Goal: Transaction & Acquisition: Book appointment/travel/reservation

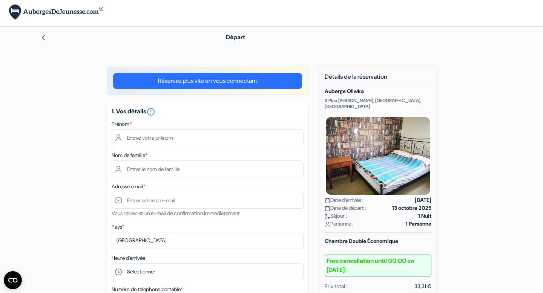
scroll to position [3, 0]
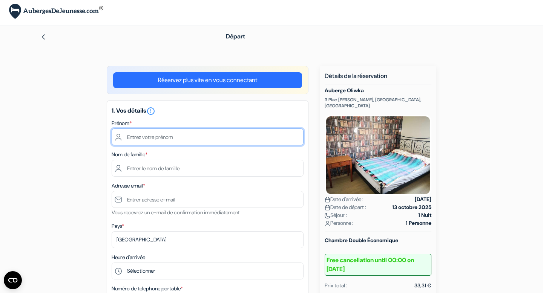
click at [198, 136] on input "text" at bounding box center [208, 137] width 192 height 17
type input "[PERSON_NAME]"
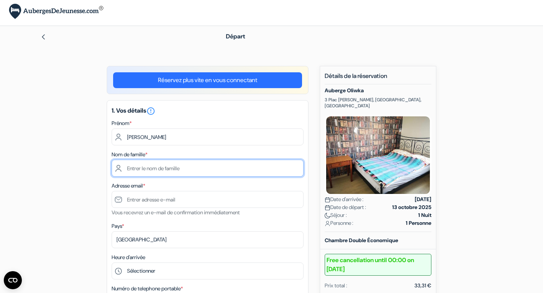
type input "SELVA"
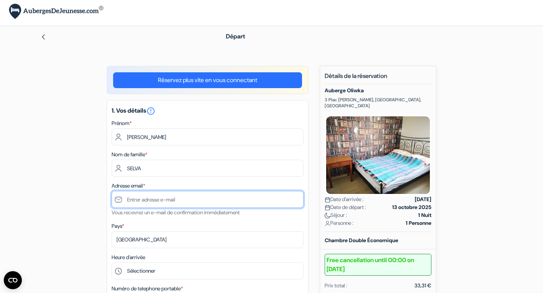
type input "[EMAIL_ADDRESS][DOMAIN_NAME]"
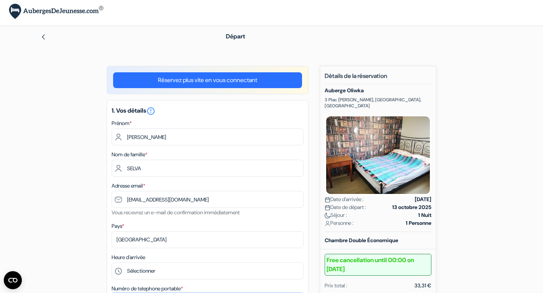
type input "[PHONE_NUMBER]"
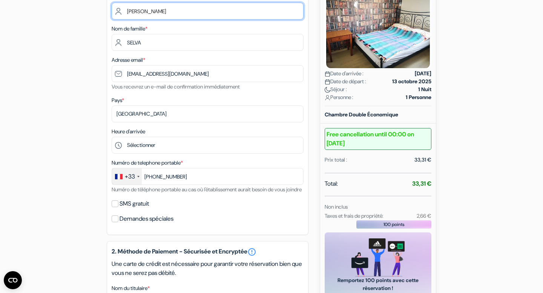
scroll to position [142, 0]
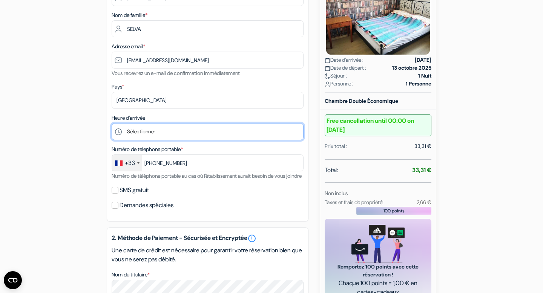
click at [184, 131] on select "Sélectionner 15:00 16:00 17:00 18:00 19:00 20:00 21:00 22:00 23:00" at bounding box center [208, 131] width 192 height 17
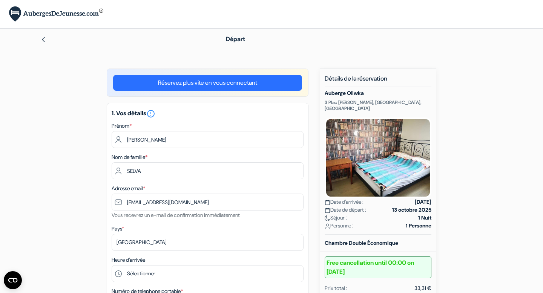
click at [43, 39] on img at bounding box center [43, 40] width 6 height 6
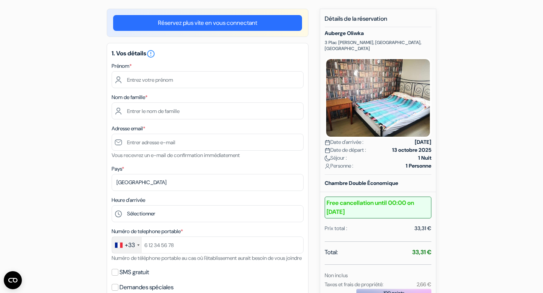
scroll to position [75, 0]
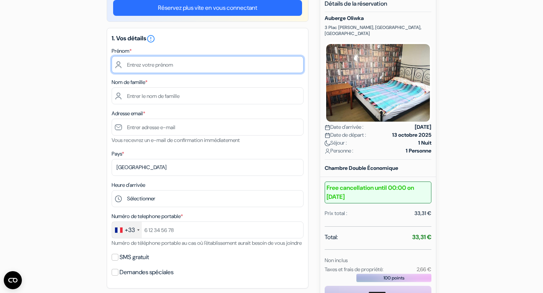
click at [203, 64] on input "text" at bounding box center [208, 64] width 192 height 17
type input "[PERSON_NAME]"
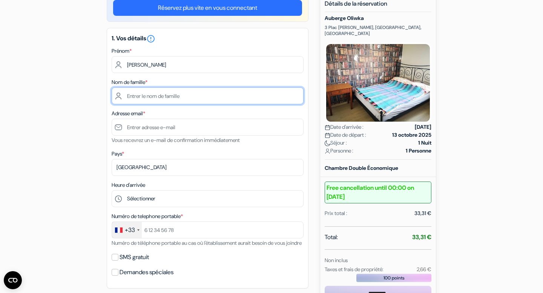
type input "SELVA"
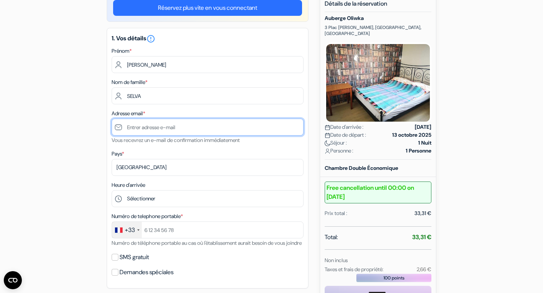
type input "[EMAIL_ADDRESS][DOMAIN_NAME]"
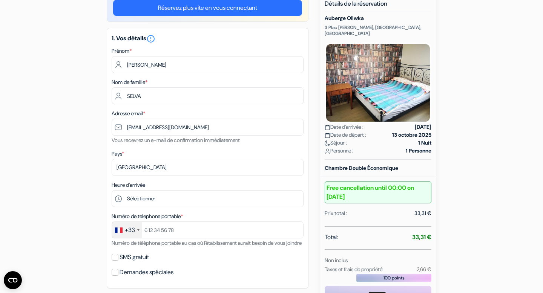
type input "[PHONE_NUMBER]"
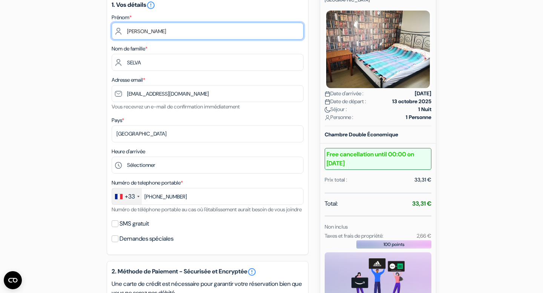
scroll to position [122, 0]
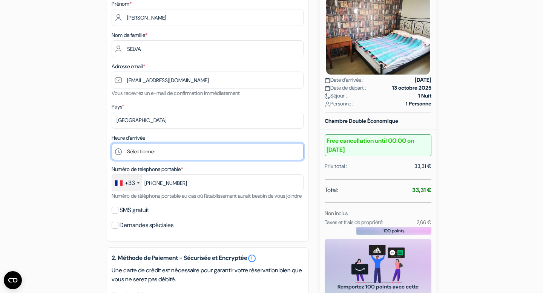
click at [152, 151] on select "Sélectionner 15:00 16:00 17:00 18:00 19:00 20:00 21:00 22:00 23:00" at bounding box center [208, 151] width 192 height 17
select select "17"
click at [112, 144] on select "Sélectionner 15:00 16:00 17:00 18:00 19:00 20:00 21:00 22:00 23:00" at bounding box center [208, 151] width 192 height 17
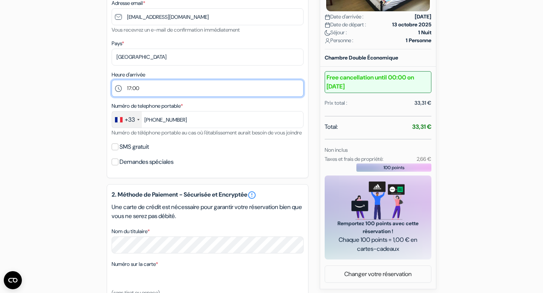
scroll to position [189, 0]
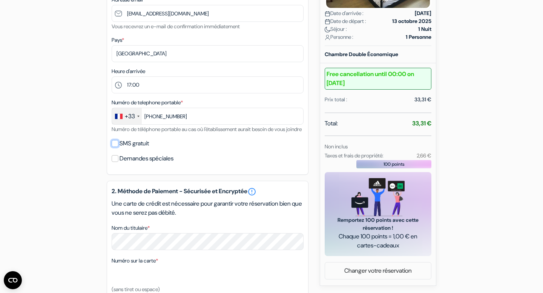
click at [116, 147] on input "SMS gratuit" at bounding box center [115, 143] width 7 height 7
checkbox input "true"
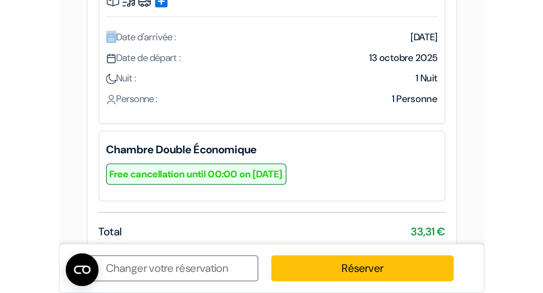
scroll to position [0, 0]
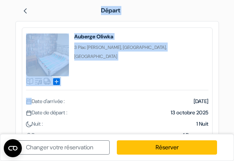
drag, startPoint x: 73, startPoint y: 15, endPoint x: 258, endPoint y: -116, distance: 227.2
click at [234, 0] on html "Langue Fermer Monnaie Fermer" at bounding box center [117, 146] width 234 height 293
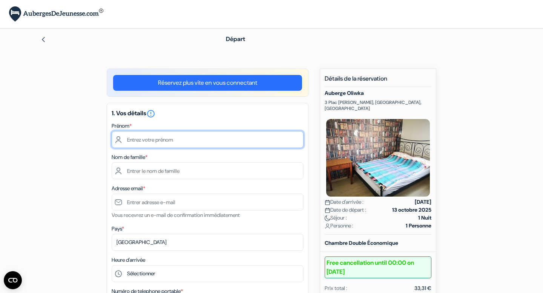
click at [198, 140] on input "text" at bounding box center [208, 139] width 192 height 17
type input "[PERSON_NAME]"
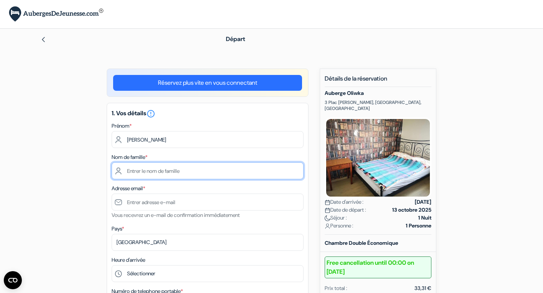
type input "SELVA"
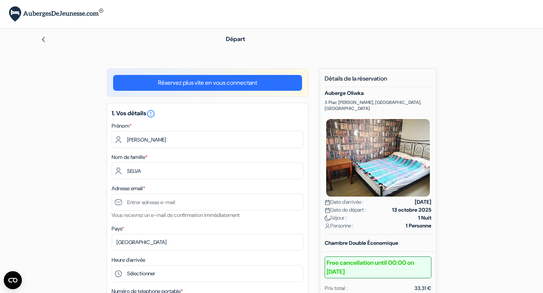
type input "[EMAIL_ADDRESS][DOMAIN_NAME]"
type input "[PHONE_NUMBER]"
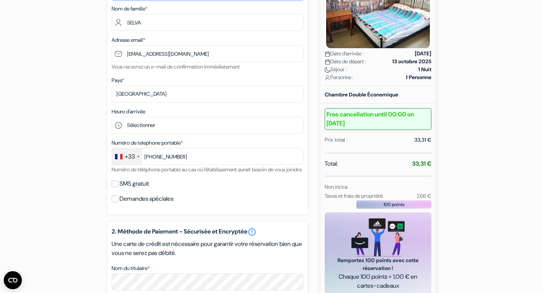
scroll to position [149, 0]
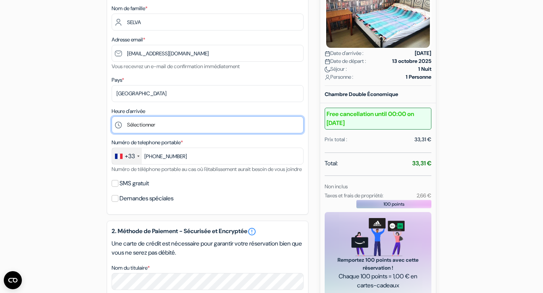
click at [179, 124] on select "Sélectionner 15:00 16:00 17:00 18:00 19:00 20:00 21:00 22:00 23:00" at bounding box center [208, 125] width 192 height 17
select select "15"
click at [112, 117] on select "Sélectionner 15:00 16:00 17:00 18:00 19:00 20:00 21:00 22:00 23:00" at bounding box center [208, 125] width 192 height 17
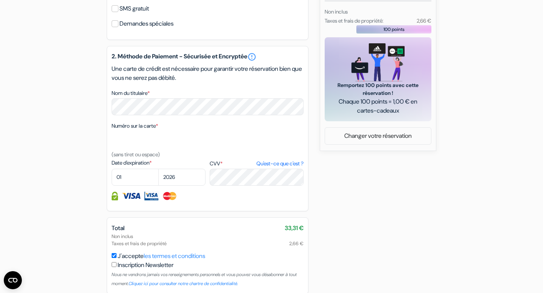
scroll to position [327, 0]
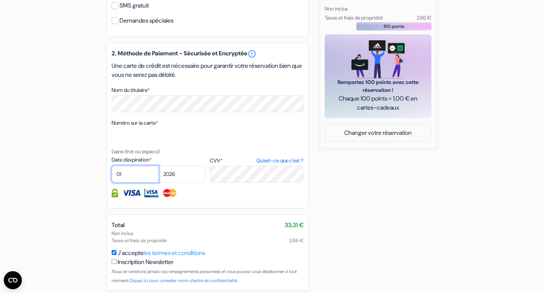
click at [133, 181] on select "01 02 03 04 05 06 07 08 09 10 11 12" at bounding box center [135, 174] width 47 height 17
select select "02"
click at [112, 176] on select "01 02 03 04 05 06 07 08 09 10 11 12" at bounding box center [135, 174] width 47 height 17
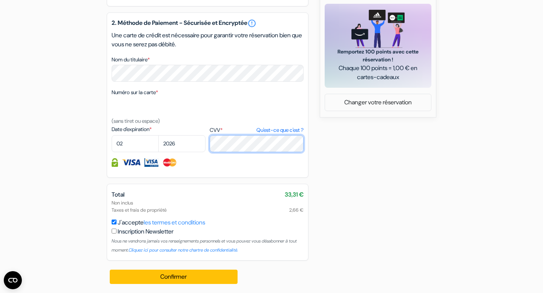
scroll to position [368, 0]
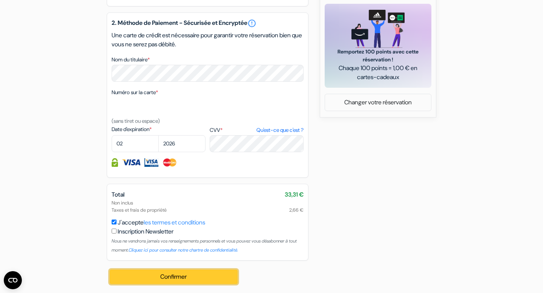
click at [175, 277] on button "Confirmer Loading..." at bounding box center [174, 277] width 128 height 14
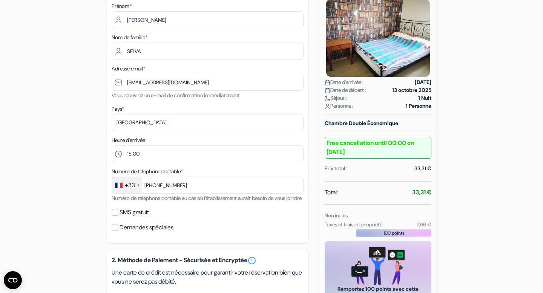
scroll to position [119, 0]
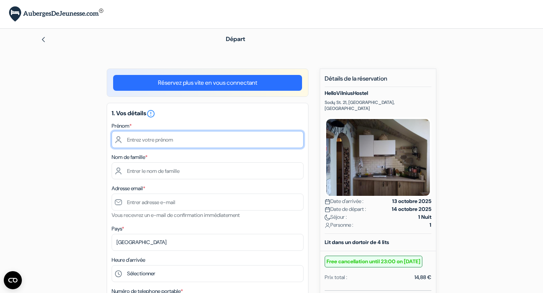
click at [192, 140] on input "text" at bounding box center [208, 139] width 192 height 17
type input "[PERSON_NAME]"
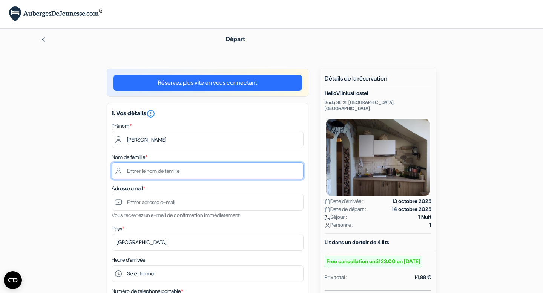
type input "SELVA"
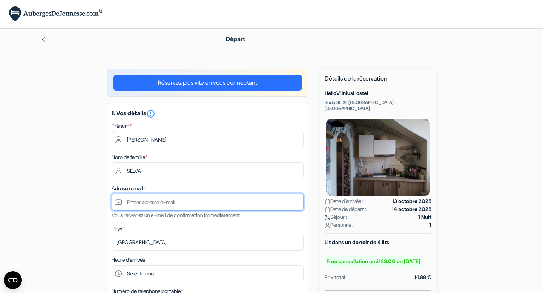
type input "[EMAIL_ADDRESS][DOMAIN_NAME]"
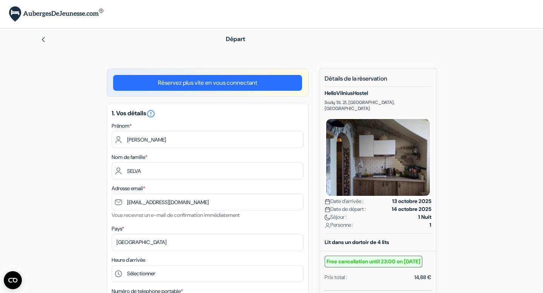
type input "+33611888600"
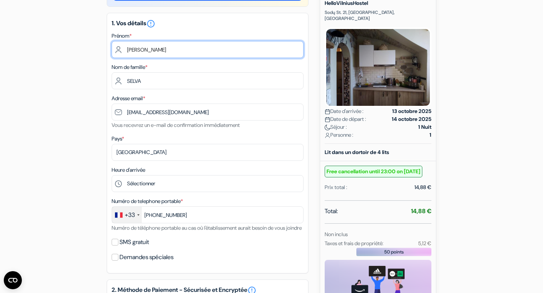
scroll to position [105, 0]
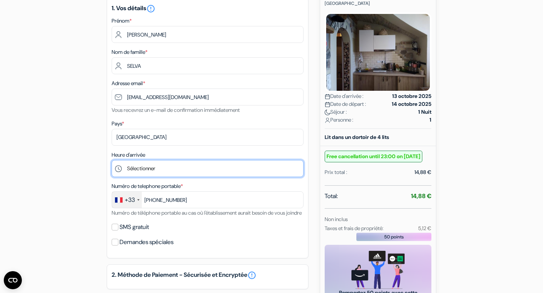
click at [173, 170] on select "Sélectionner 14:00 15:00 16:00 17:00 18:00 19:00 20:00 21:00 22:00 23:00" at bounding box center [208, 168] width 192 height 17
select select "17"
click at [112, 161] on select "Sélectionner 14:00 15:00 16:00 17:00 18:00 19:00 20:00 21:00 22:00 23:00" at bounding box center [208, 168] width 192 height 17
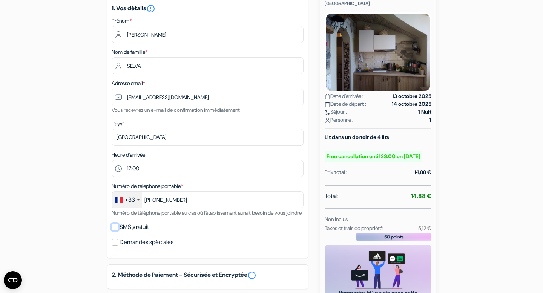
click at [115, 231] on input "SMS gratuit" at bounding box center [115, 227] width 7 height 7
checkbox input "true"
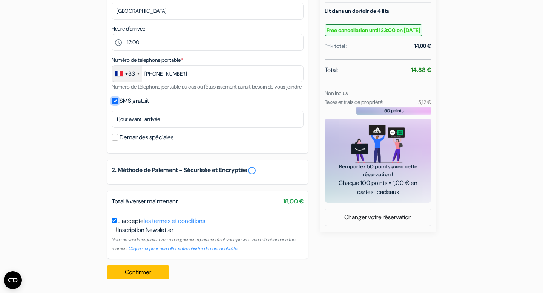
scroll to position [242, 0]
click at [137, 272] on button "Confirmer Loading..." at bounding box center [138, 272] width 63 height 14
click at [137, 272] on div "Confirmer Loading... Traitement de la demande..." at bounding box center [140, 272] width 67 height 26
click at [332, 254] on div "add_box HelloVilniusHostel Sodų St. 21, Vilnius, Lithuanie Détails de l'établis…" at bounding box center [272, 61] width 498 height 449
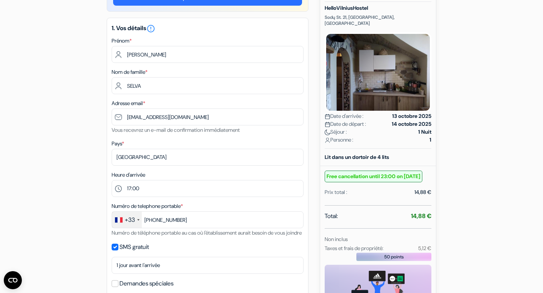
scroll to position [0, 0]
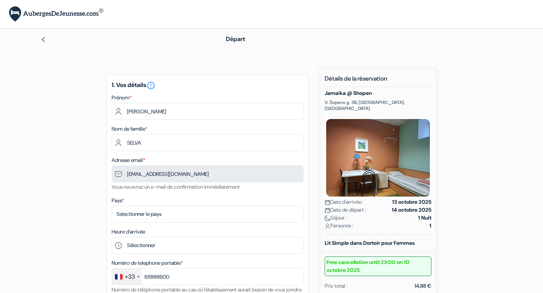
type input "6 11 88 86 00"
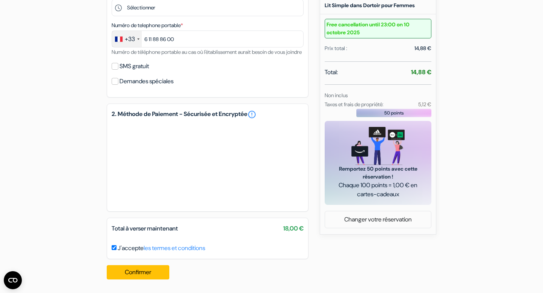
scroll to position [248, 0]
click at [135, 274] on button "Confirmer Loading..." at bounding box center [138, 272] width 63 height 14
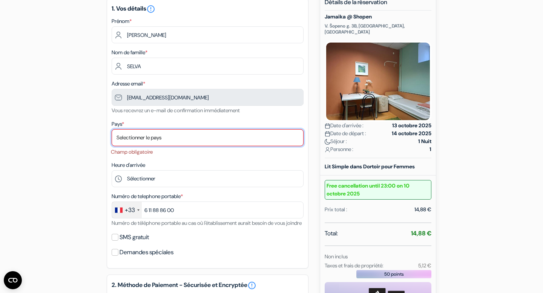
scroll to position [68, 0]
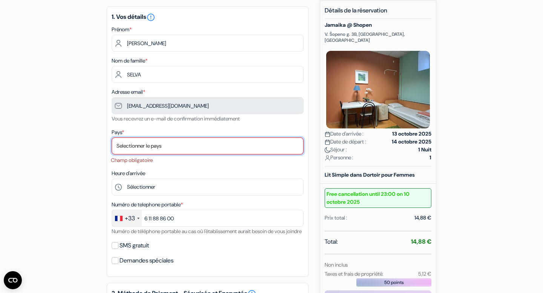
click at [160, 147] on select "Selectionner le pays Abkhazie Afghanistan Afrique du Sud Albanie Algérie Allema…" at bounding box center [208, 146] width 192 height 17
select select "fr"
click at [112, 138] on select "Selectionner le pays Abkhazie Afghanistan Afrique du Sud Albanie Algérie Allema…" at bounding box center [208, 146] width 192 height 17
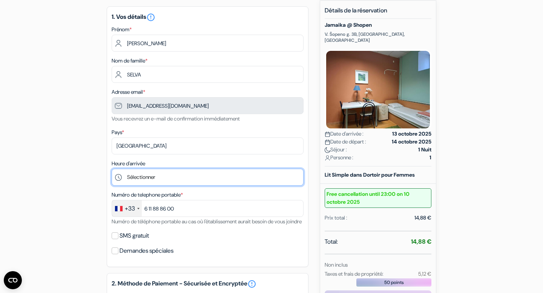
click at [161, 178] on select "Sélectionner 14:00 15:00 16:00 17:00" at bounding box center [208, 177] width 192 height 17
select select "17"
click at [112, 170] on select "Sélectionner 14:00 15:00 16:00 17:00" at bounding box center [208, 177] width 192 height 17
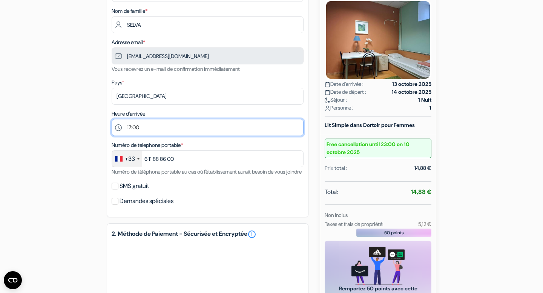
scroll to position [135, 0]
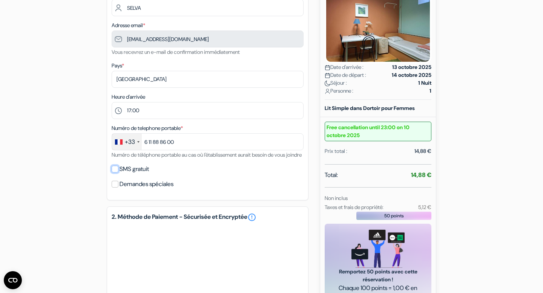
click at [117, 173] on input "SMS gratuit" at bounding box center [115, 169] width 7 height 7
checkbox input "true"
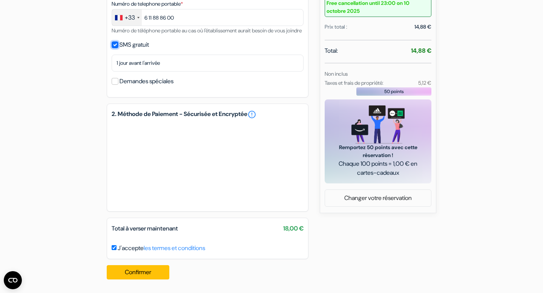
scroll to position [269, 0]
click at [149, 270] on button "Confirmer Loading..." at bounding box center [138, 272] width 63 height 14
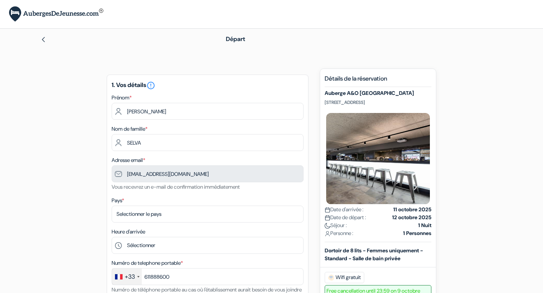
type input "6 11 88 86 00"
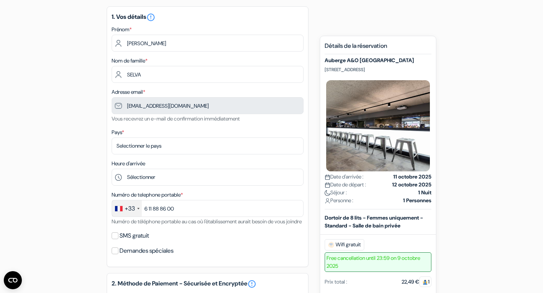
scroll to position [91, 0]
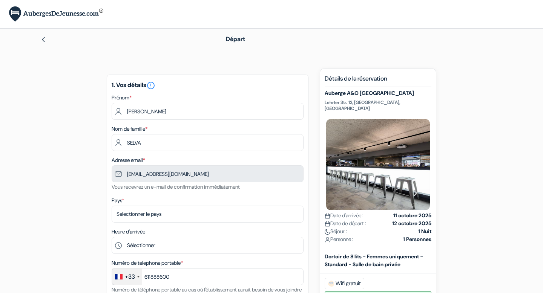
type input "6 11 88 86 00"
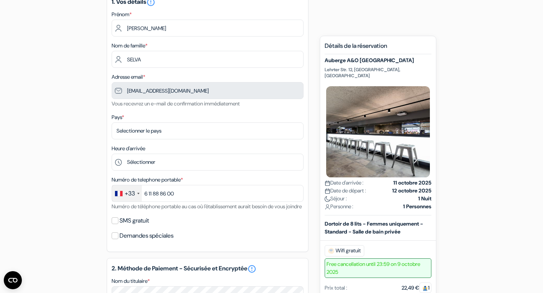
scroll to position [43, 0]
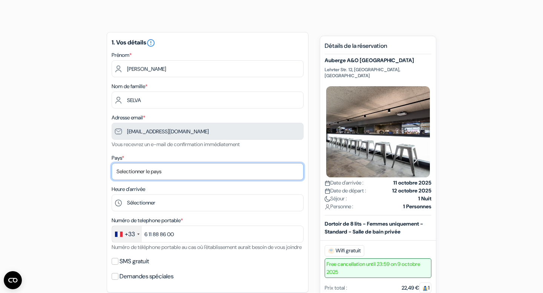
click at [200, 169] on select "Selectionner le pays Abkhazie Afghanistan Afrique Du sud Albanie Algérie Allema…" at bounding box center [208, 171] width 192 height 17
select select "67"
click at [112, 164] on select "Selectionner le pays Abkhazie Afghanistan Afrique Du sud Albanie Algérie Allema…" at bounding box center [208, 171] width 192 height 17
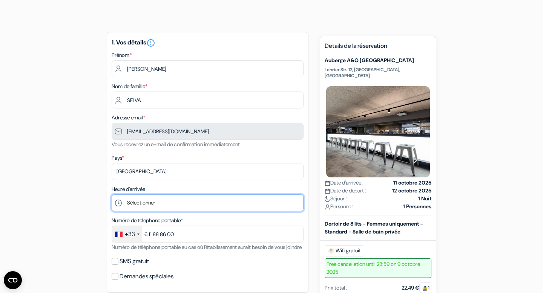
click at [165, 204] on select "Sélectionner 1:00 2:00 3:00 4:00 5:00 6:00 7:00 8:00 9:00 10:00 11:00 12:00 13:…" at bounding box center [208, 203] width 192 height 17
select select "18"
click at [112, 195] on select "Sélectionner 1:00 2:00 3:00 4:00 5:00 6:00 7:00 8:00 9:00 10:00 11:00 12:00 13:…" at bounding box center [208, 203] width 192 height 17
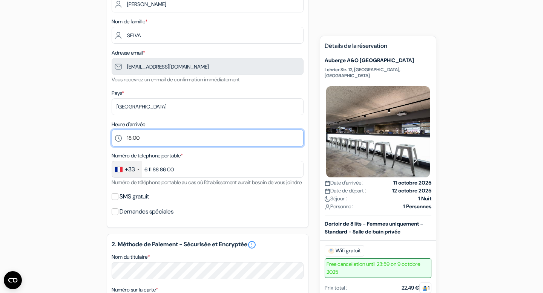
scroll to position [110, 0]
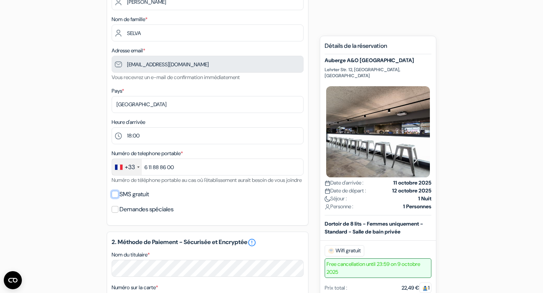
click at [114, 198] on input "SMS gratuit" at bounding box center [115, 194] width 7 height 7
checkbox input "true"
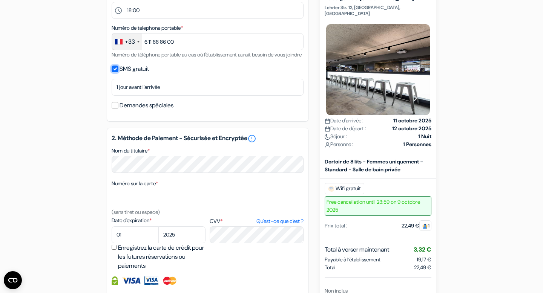
scroll to position [243, 0]
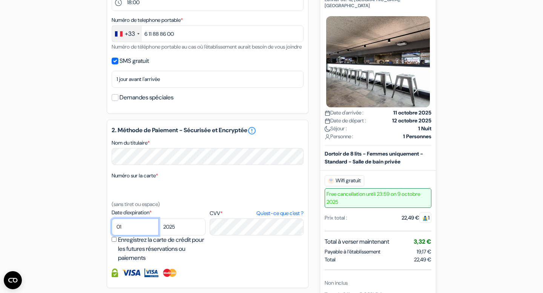
click at [141, 236] on select "01 02 03 04 05 06 07 08 09 10 11 12" at bounding box center [135, 227] width 47 height 17
select select "02"
click at [112, 229] on select "01 02 03 04 05 06 07 08 09 10 11 12" at bounding box center [135, 227] width 47 height 17
click at [180, 236] on select "2025 2026 2027 2028 2029 2030 2031 2032 2033 2034 2035 2036 2037 2038 2039 2040…" at bounding box center [181, 227] width 47 height 17
select select "2027"
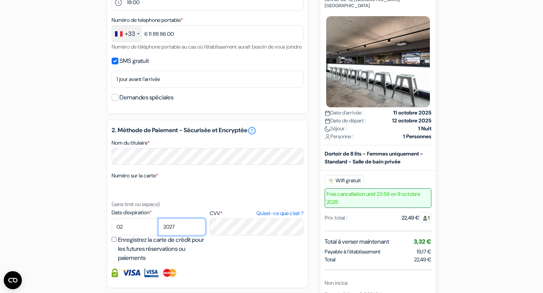
click at [158, 229] on select "2025 2026 2027 2028 2029 2030 2031 2032 2033 2034 2035 2036 2037 2038 2039 2040…" at bounding box center [181, 227] width 47 height 17
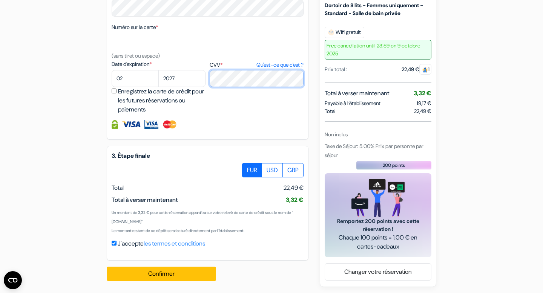
scroll to position [404, 0]
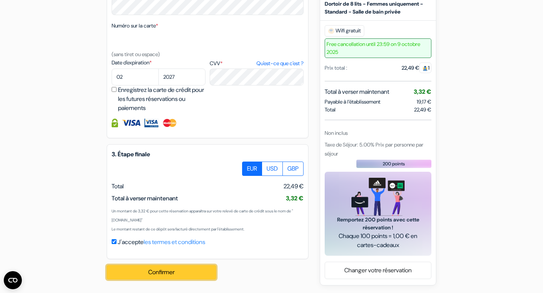
click at [177, 270] on button "Confirmer Loading..." at bounding box center [161, 272] width 109 height 14
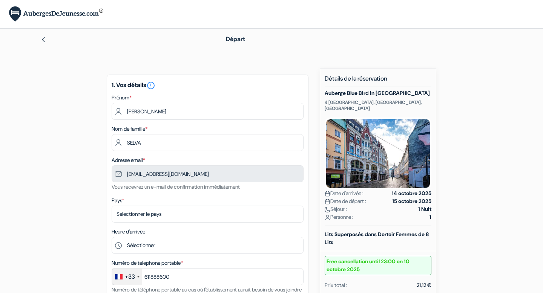
type input "6 11 88 86 00"
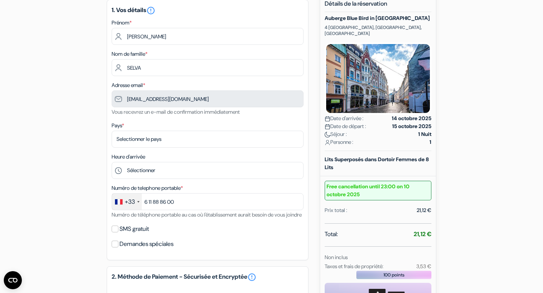
scroll to position [85, 0]
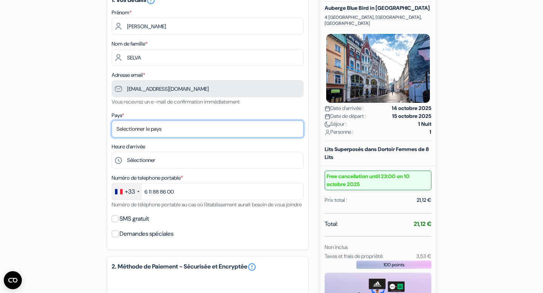
click at [215, 128] on select "Selectionner le pays Abkhazie Afghanistan Afrique du Sud Albanie Algérie Allema…" at bounding box center [208, 129] width 192 height 17
select select "fr"
click at [112, 121] on select "Selectionner le pays Abkhazie Afghanistan Afrique du Sud Albanie Algérie Allema…" at bounding box center [208, 129] width 192 height 17
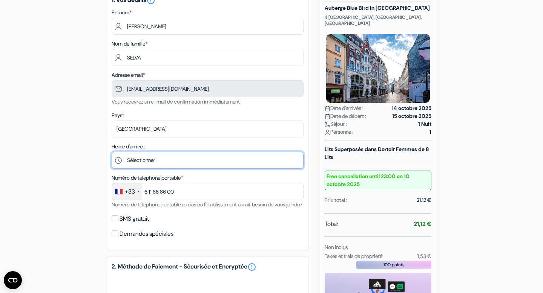
click at [180, 164] on select "Sélectionner 15:00 16:00 17:00 18:00 19:00 20:00 21:00 22:00 23:00" at bounding box center [208, 160] width 192 height 17
select select "15"
click at [112, 153] on select "Sélectionner 15:00 16:00 17:00 18:00 19:00 20:00 21:00 22:00 23:00" at bounding box center [208, 160] width 192 height 17
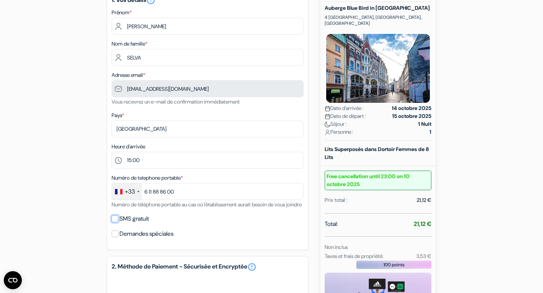
click at [114, 222] on input "SMS gratuit" at bounding box center [115, 219] width 7 height 7
checkbox input "true"
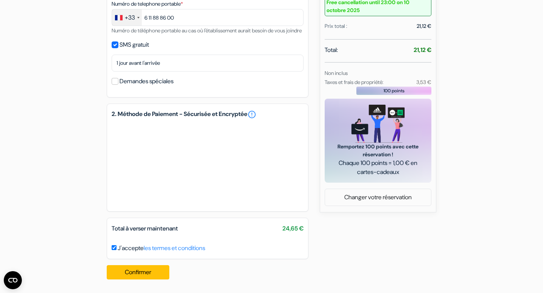
scroll to position [269, 0]
click at [151, 269] on button "Confirmer Loading..." at bounding box center [138, 272] width 63 height 14
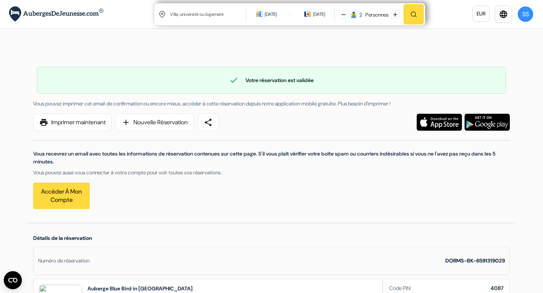
click at [197, 9] on input "text" at bounding box center [208, 14] width 78 height 18
type input "[GEOGRAPHIC_DATA]"
click at [339, 10] on button at bounding box center [343, 14] width 9 height 9
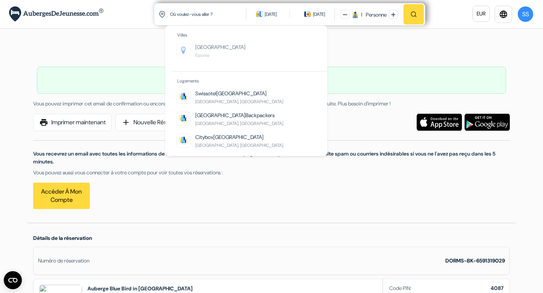
click at [206, 49] on span "[GEOGRAPHIC_DATA]" at bounding box center [220, 47] width 50 height 7
type input "[GEOGRAPHIC_DATA], [GEOGRAPHIC_DATA]"
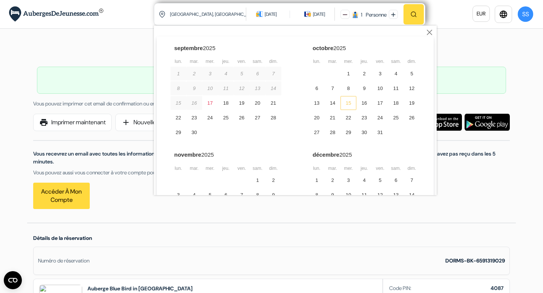
click at [345, 103] on div "15" at bounding box center [349, 103] width 16 height 14
click at [362, 104] on div "16" at bounding box center [364, 103] width 16 height 14
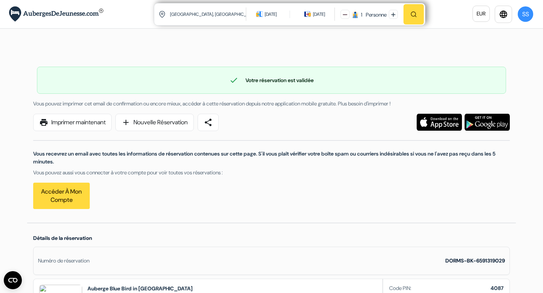
click at [415, 13] on img "button" at bounding box center [413, 14] width 7 height 7
